Goal: Find specific page/section: Find specific page/section

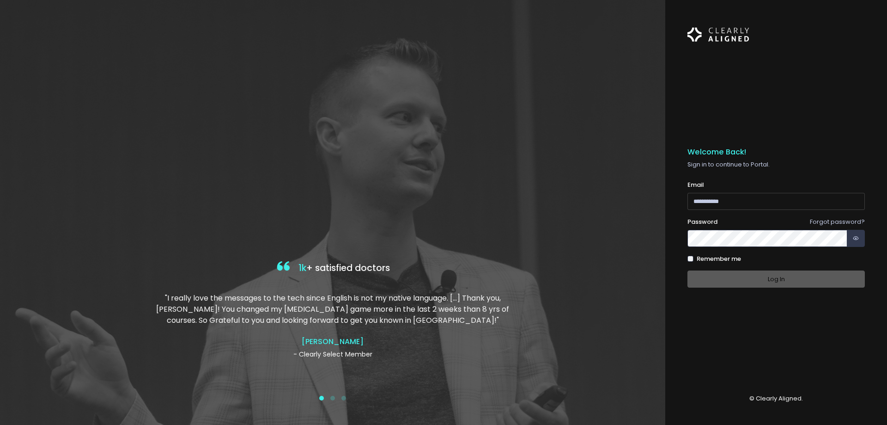
type input "**********"
click at [779, 279] on div "Log In" at bounding box center [776, 278] width 177 height 17
click at [779, 279] on button "Log In" at bounding box center [776, 278] width 177 height 17
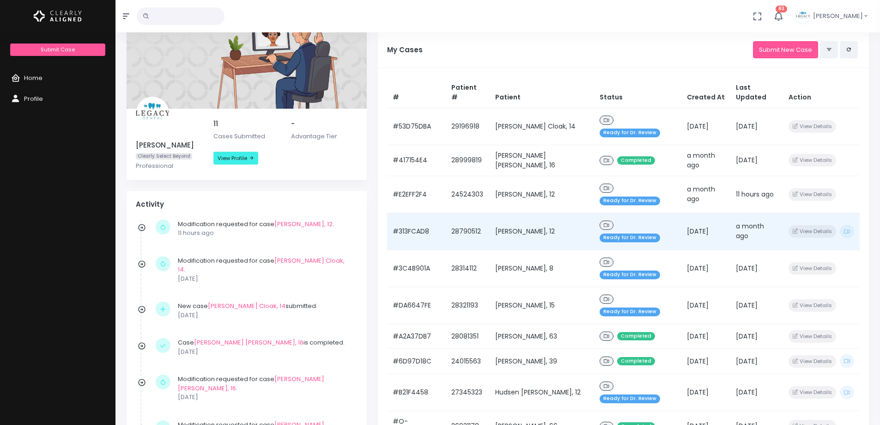
scroll to position [92, 0]
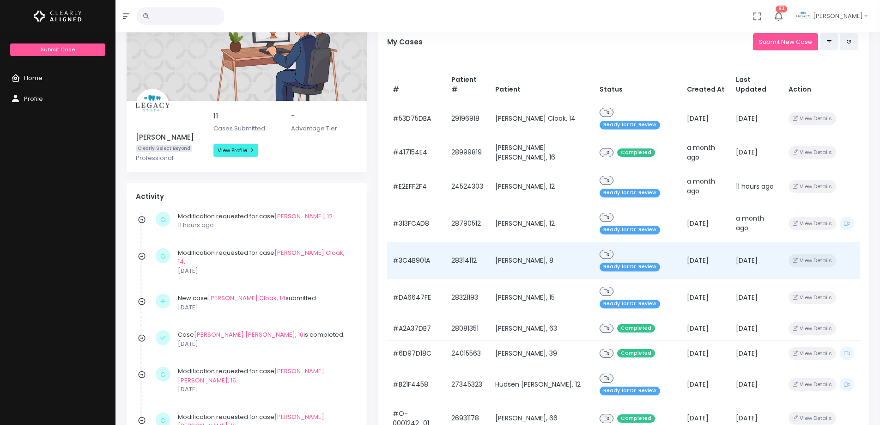
click at [533, 242] on td "[PERSON_NAME], 8" at bounding box center [542, 260] width 104 height 37
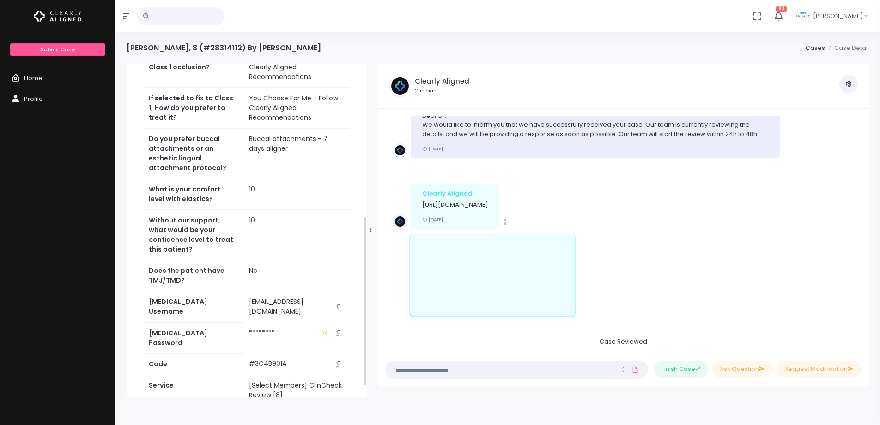
scroll to position [319, 0]
